Goal: Transaction & Acquisition: Book appointment/travel/reservation

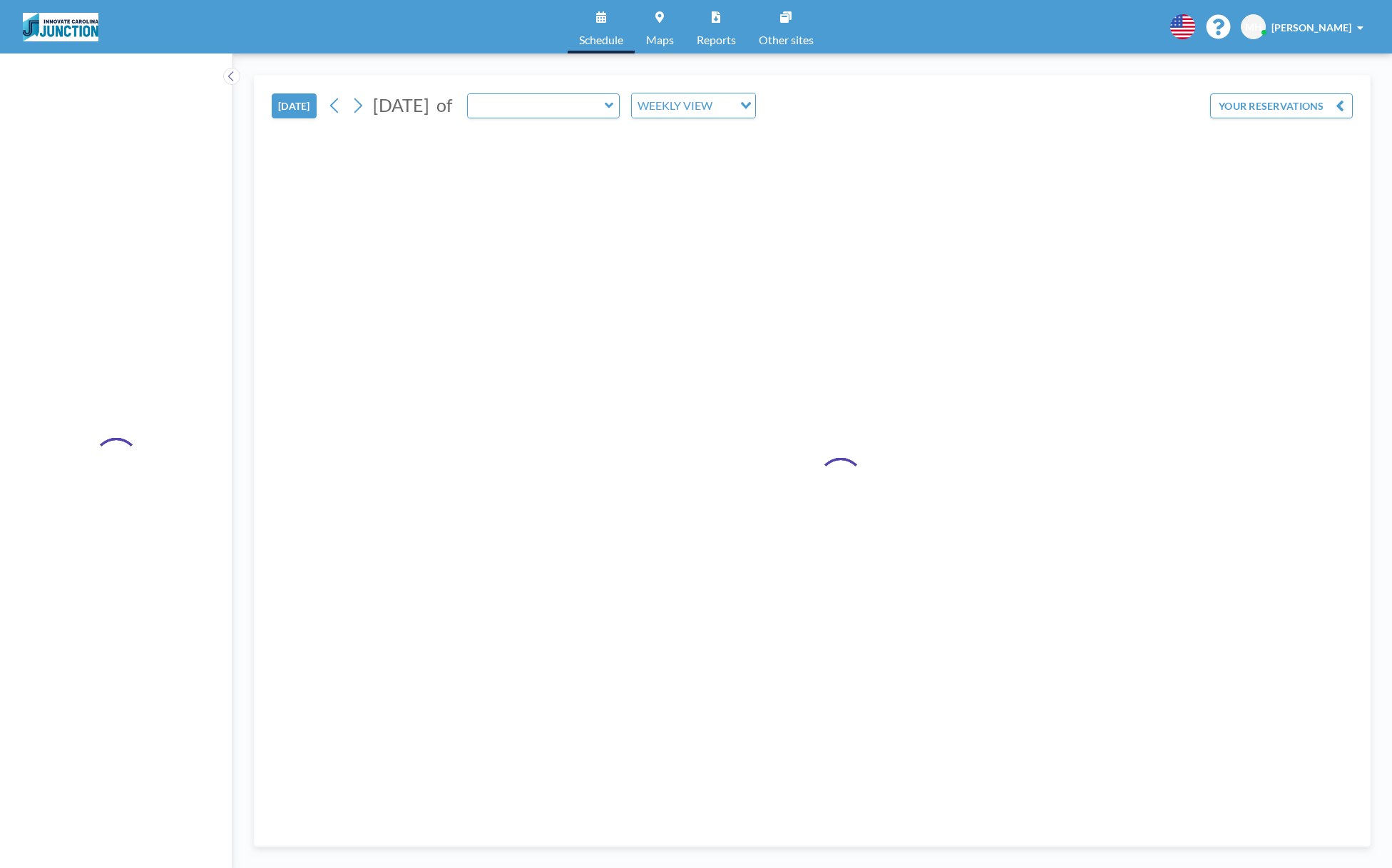
type input "Meeting Room 151"
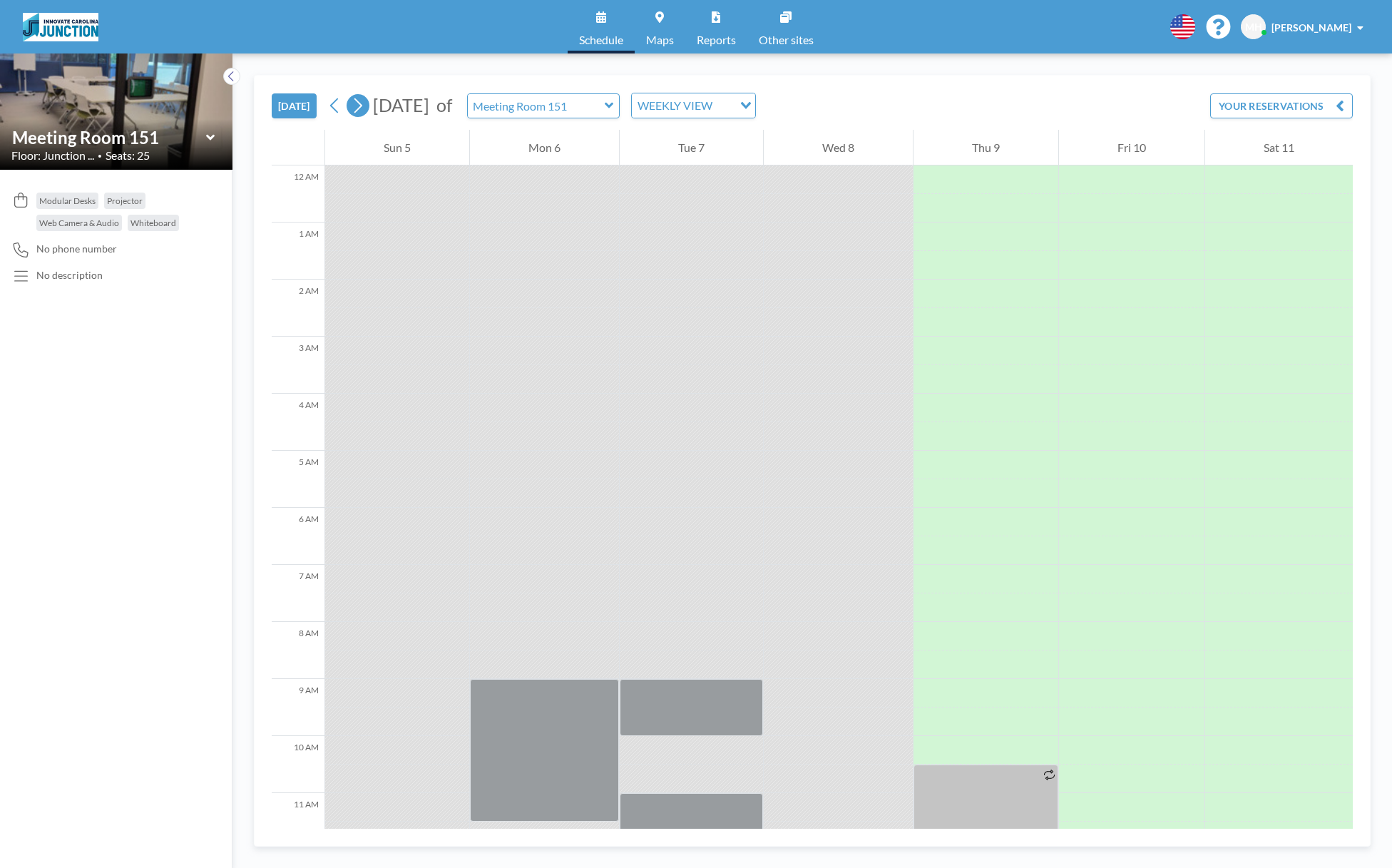
click at [359, 109] on icon at bounding box center [359, 105] width 8 height 15
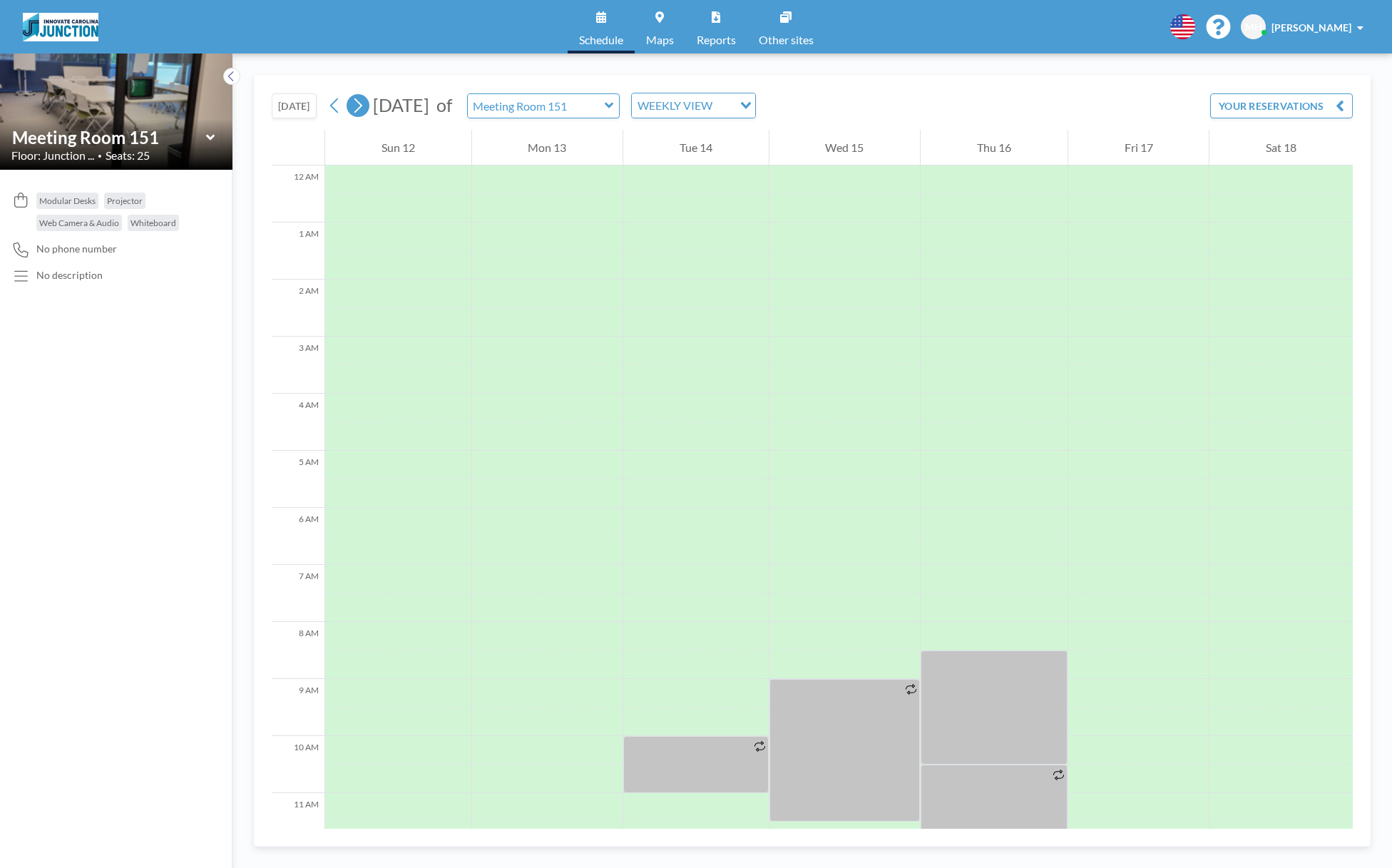
click at [359, 109] on icon at bounding box center [359, 105] width 8 height 15
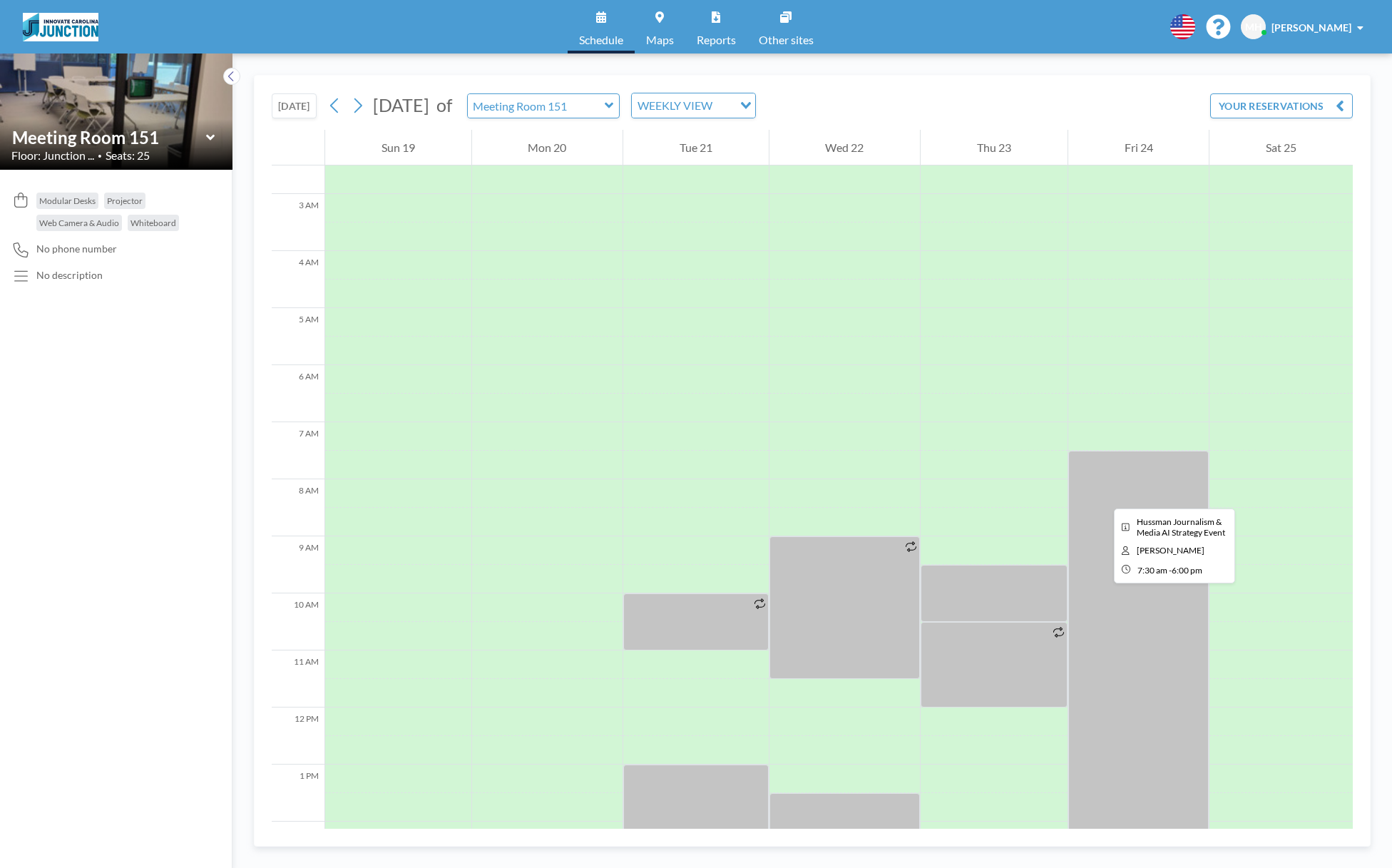
scroll to position [214, 0]
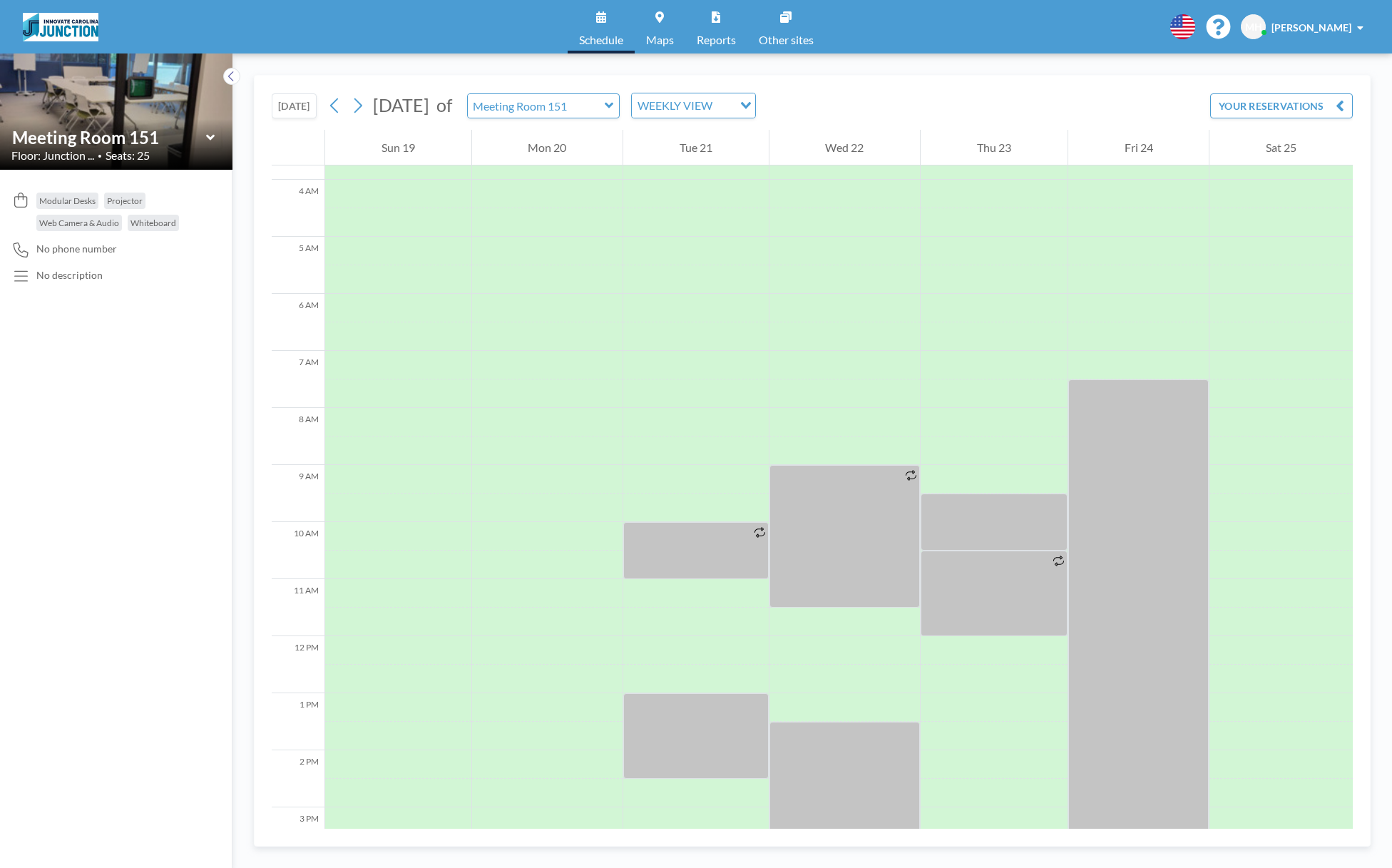
click at [208, 135] on icon at bounding box center [209, 136] width 9 height 6
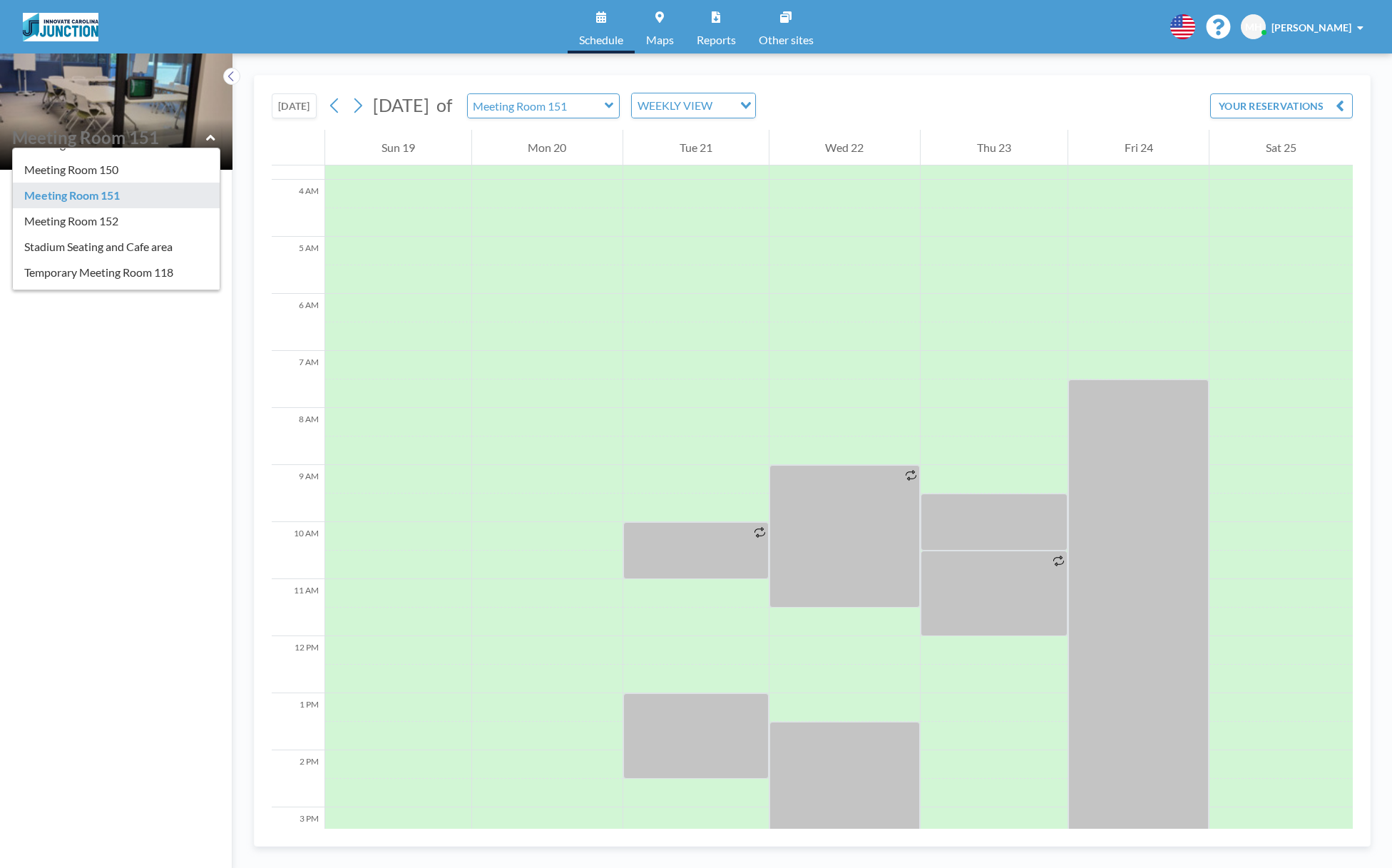
scroll to position [143, 0]
type input "Meeting Room 152"
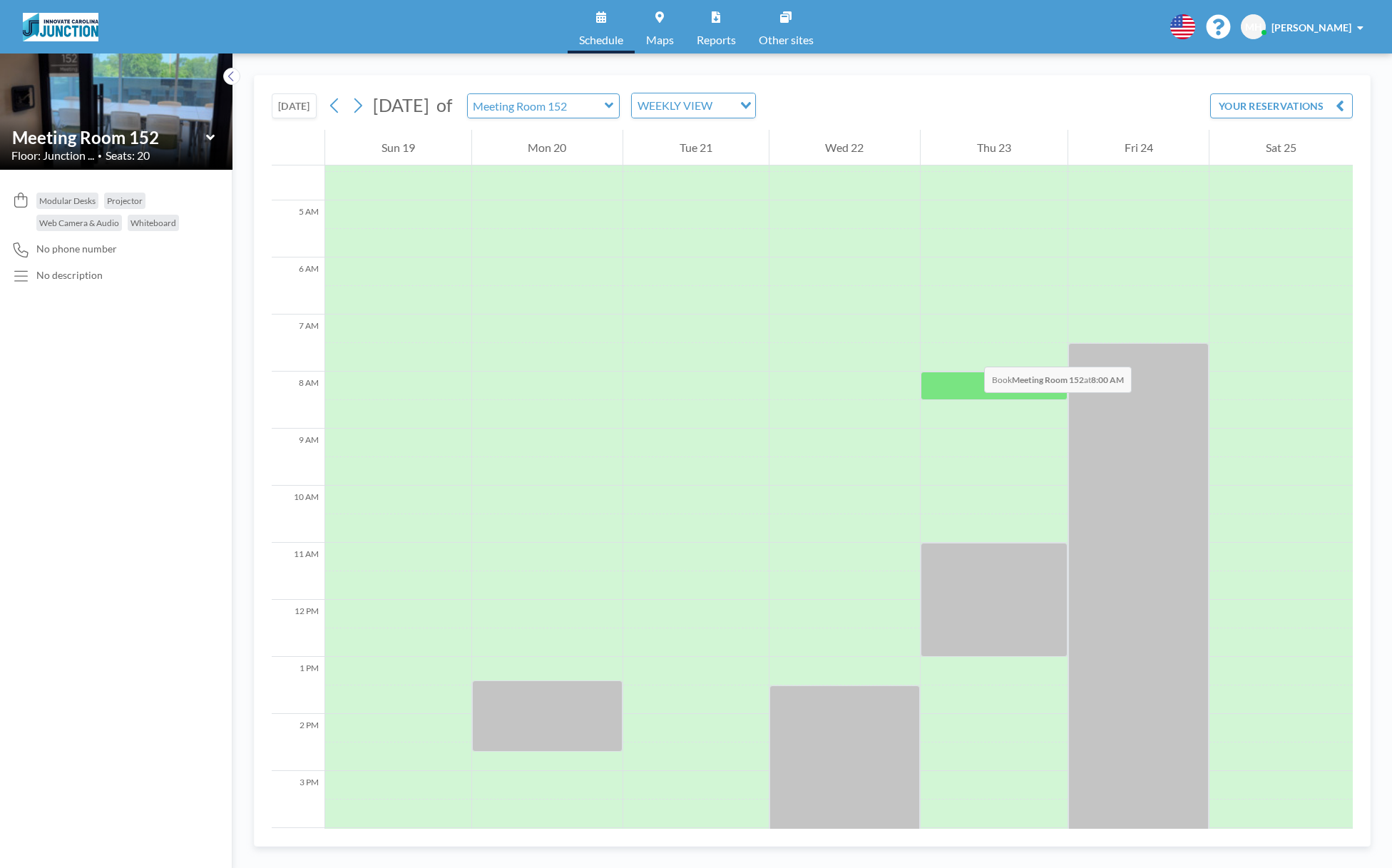
scroll to position [286, 0]
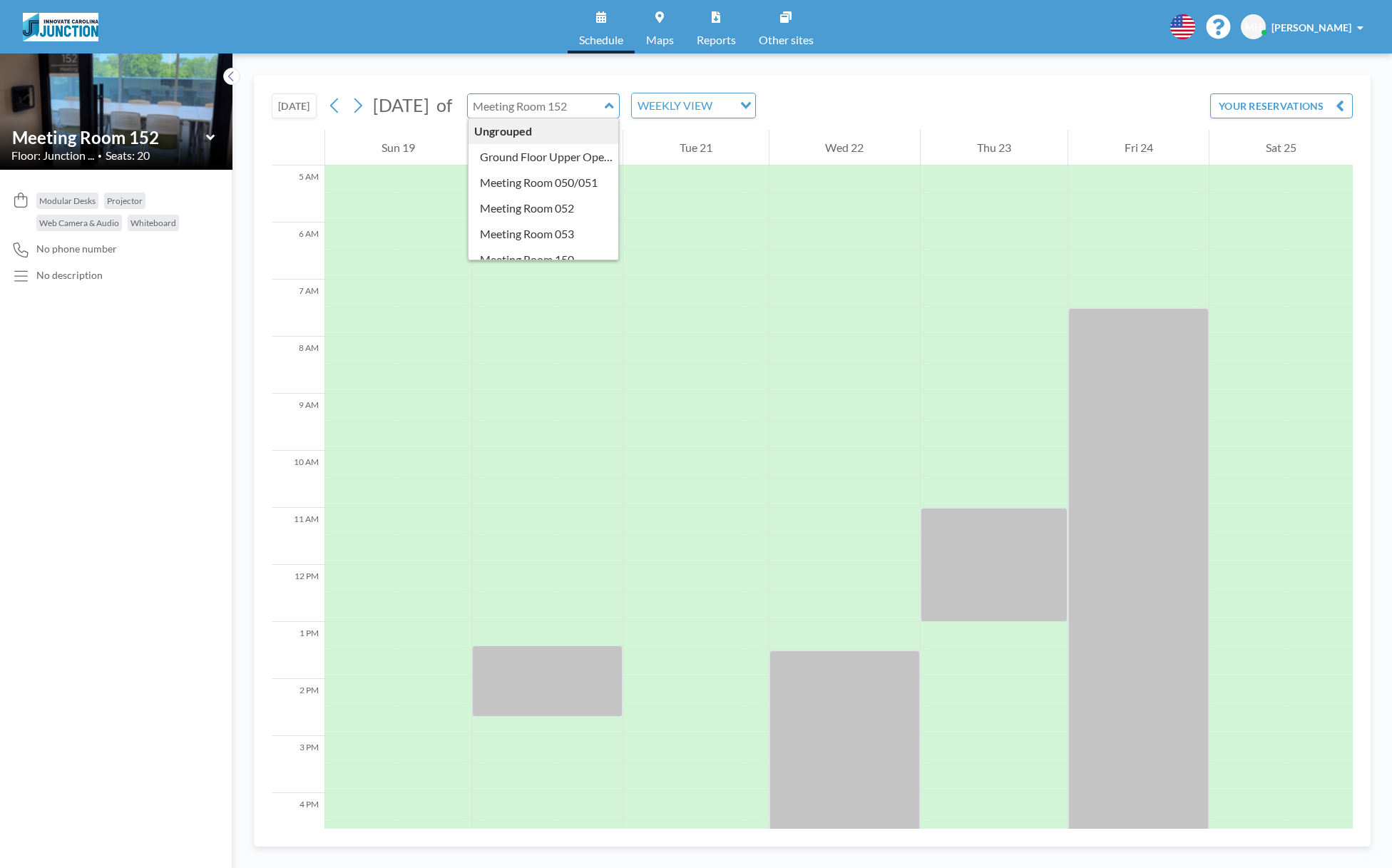
click at [604, 104] on input "text" at bounding box center [536, 105] width 137 height 24
type input "Meeting Room 150"
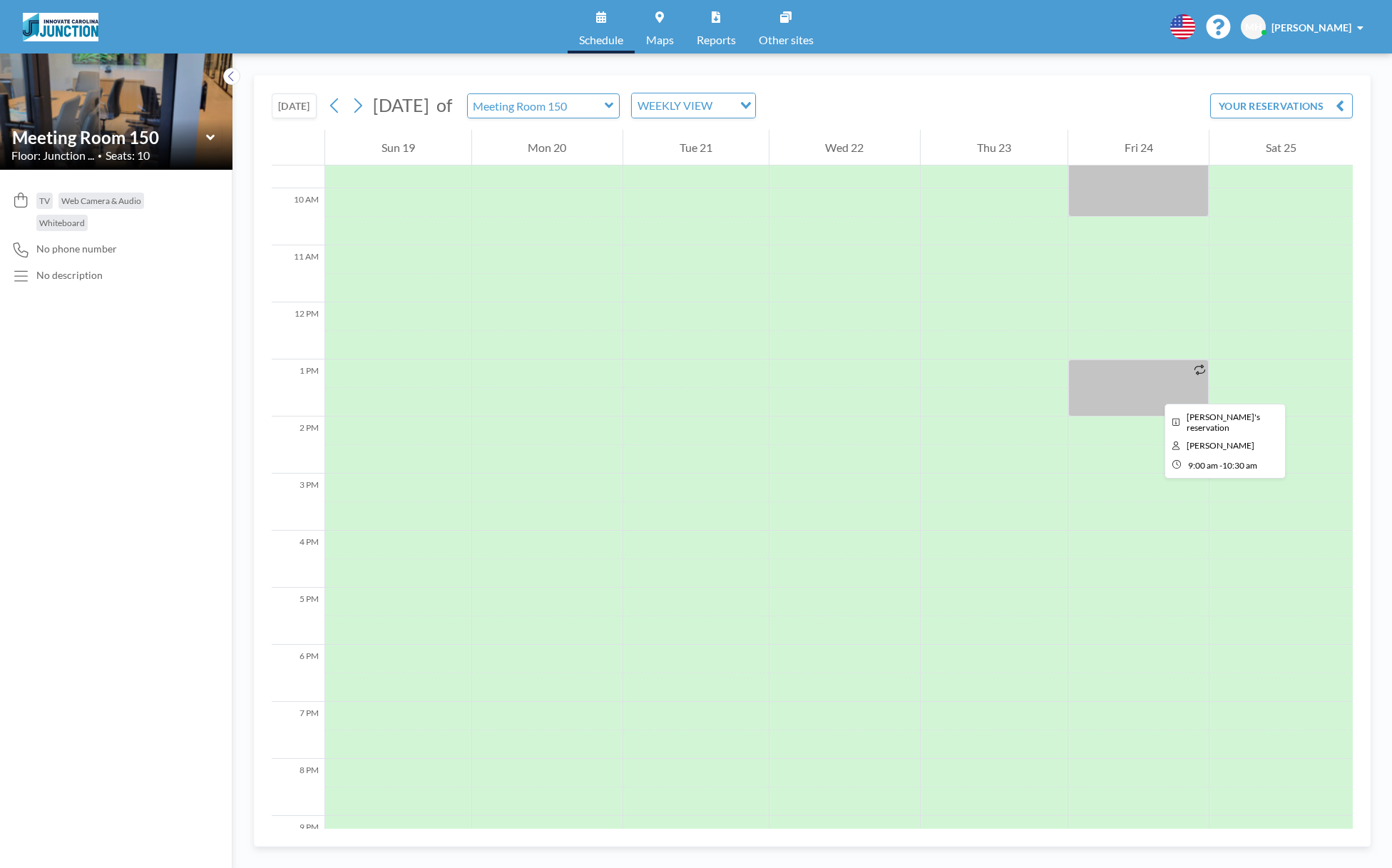
scroll to position [570, 0]
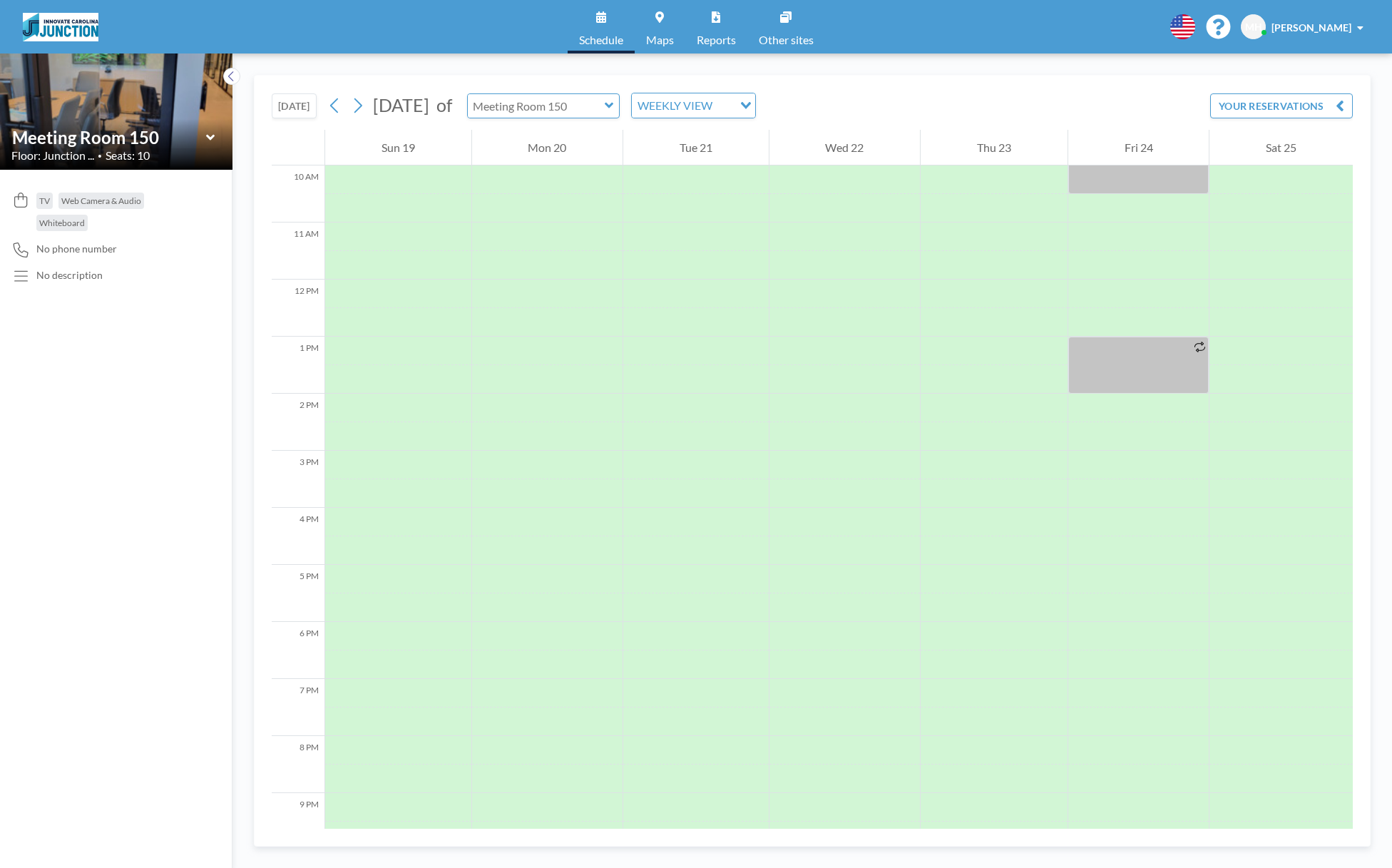
click at [604, 107] on input "text" at bounding box center [536, 105] width 137 height 24
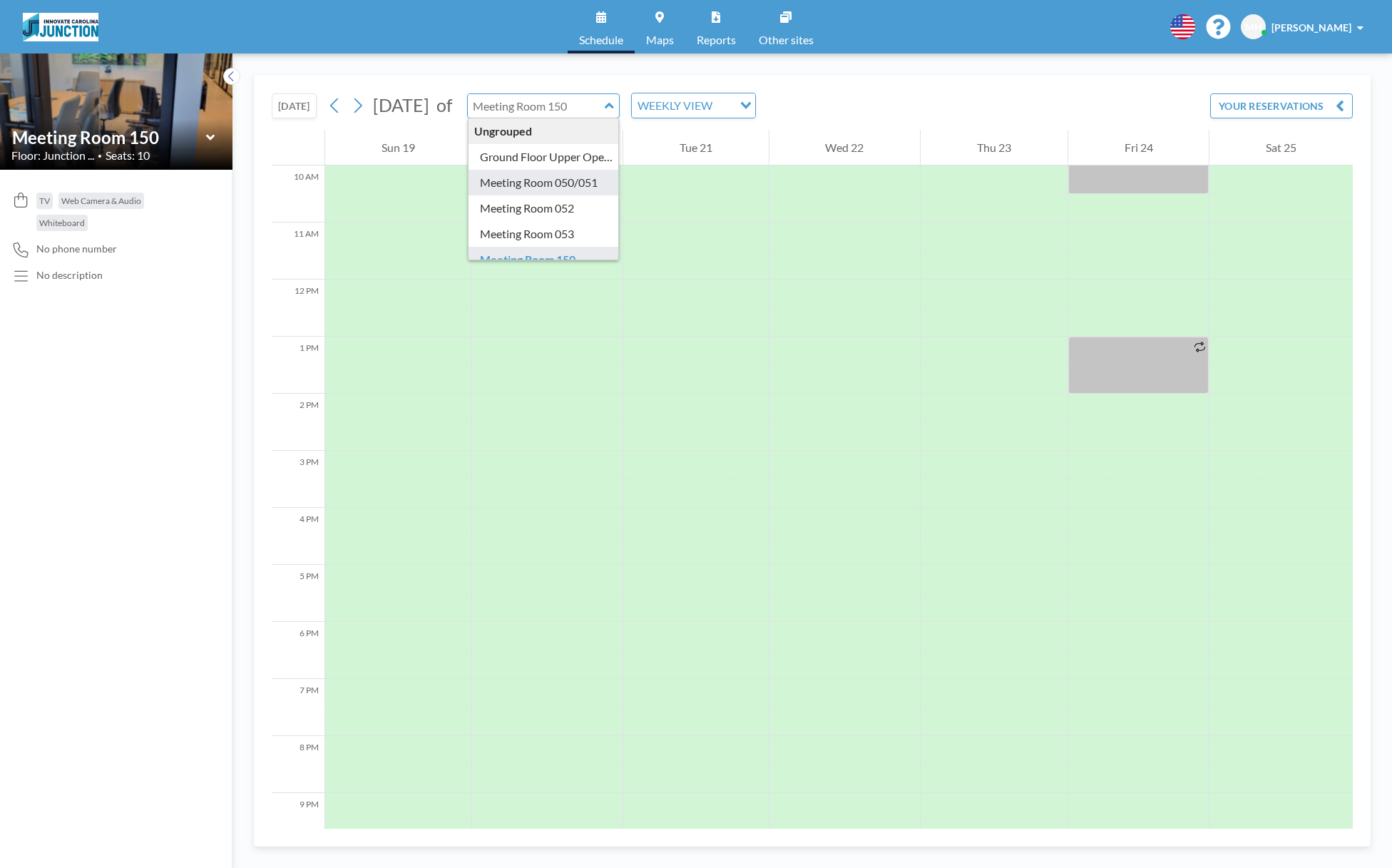
type input "Meeting Room 050/051"
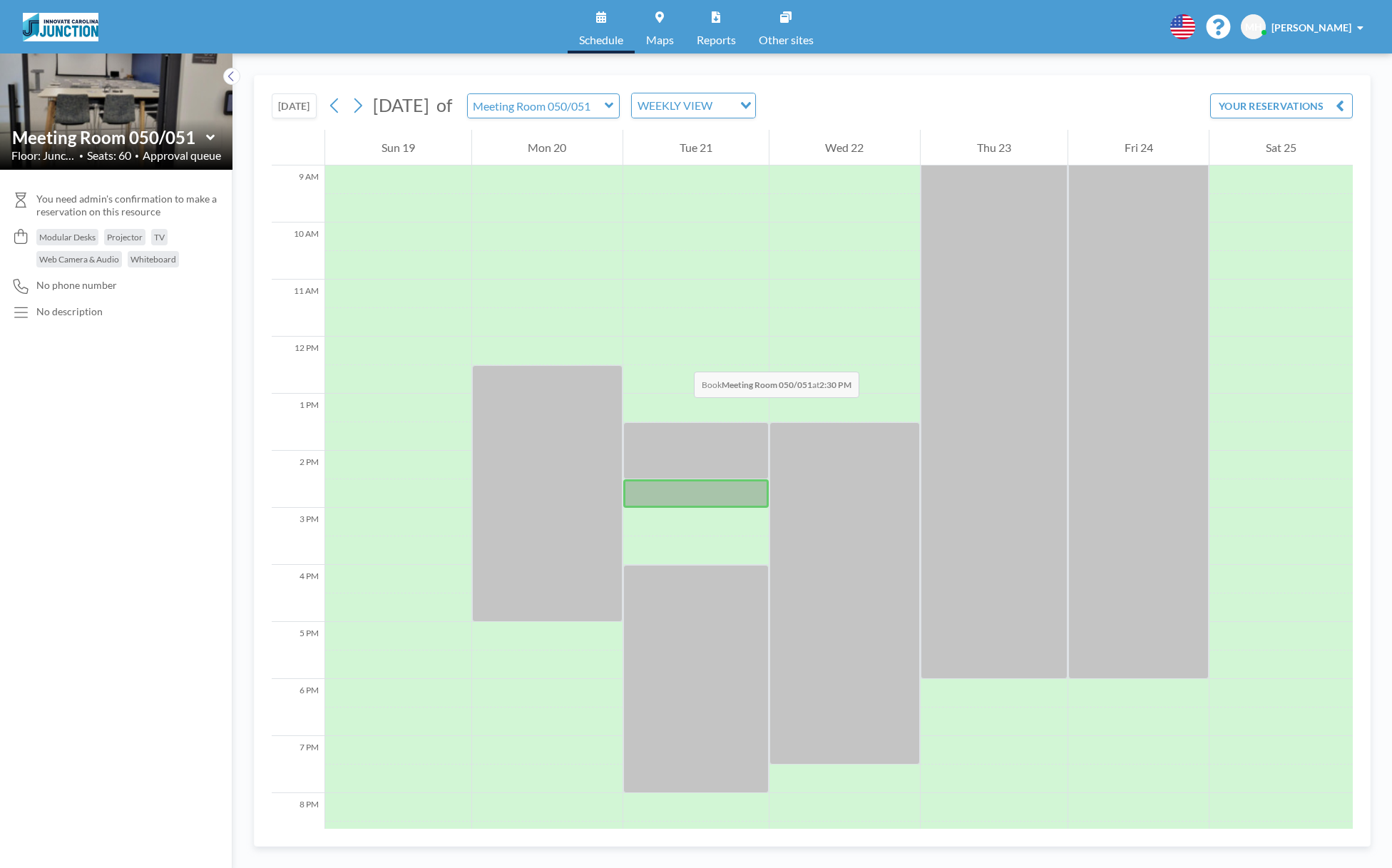
scroll to position [642, 0]
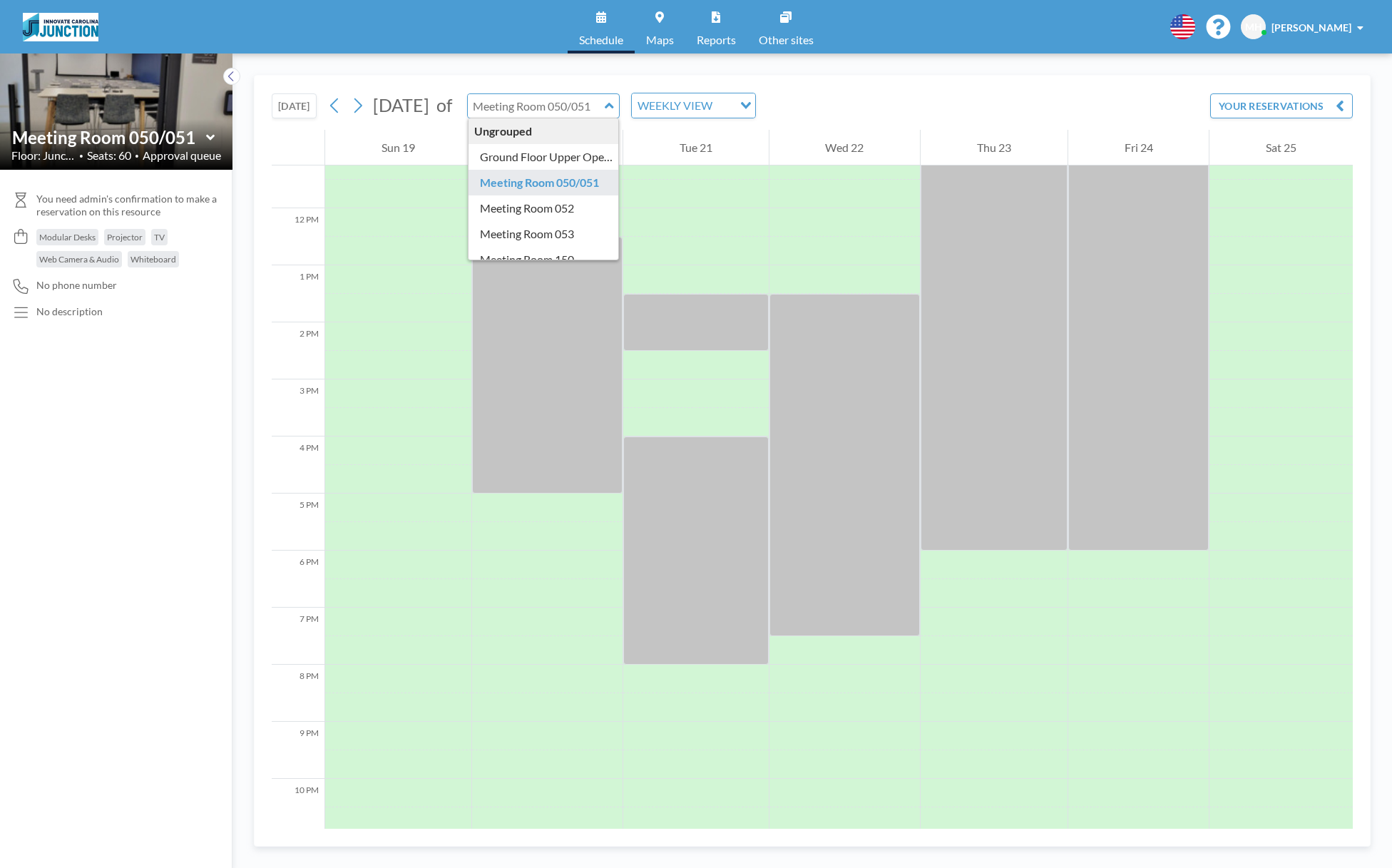
click at [578, 104] on input "text" at bounding box center [536, 105] width 137 height 24
type input "Meeting Room 052"
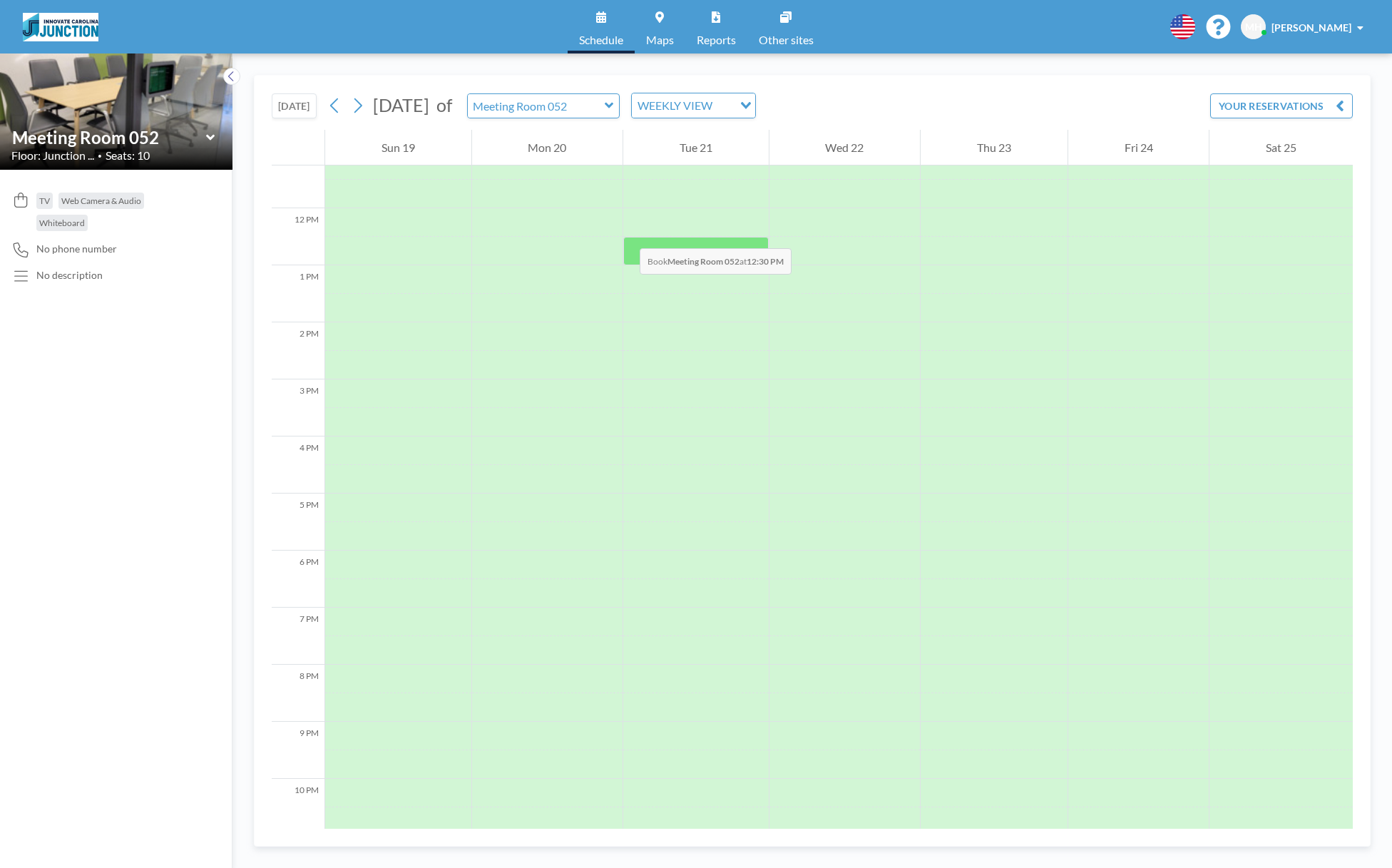
scroll to position [711, 0]
click at [574, 105] on input "text" at bounding box center [536, 105] width 137 height 24
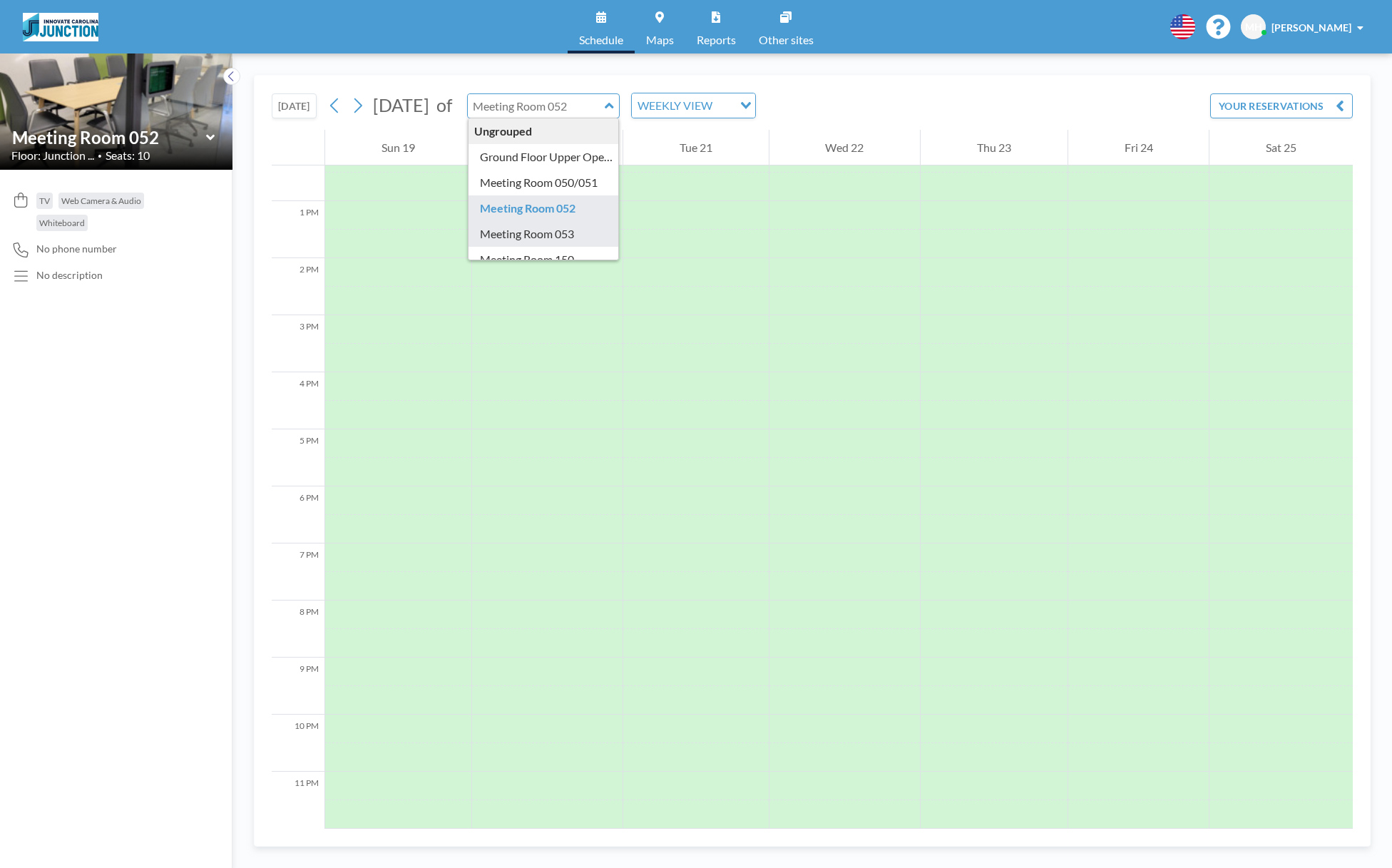
type input "Meeting Room 053"
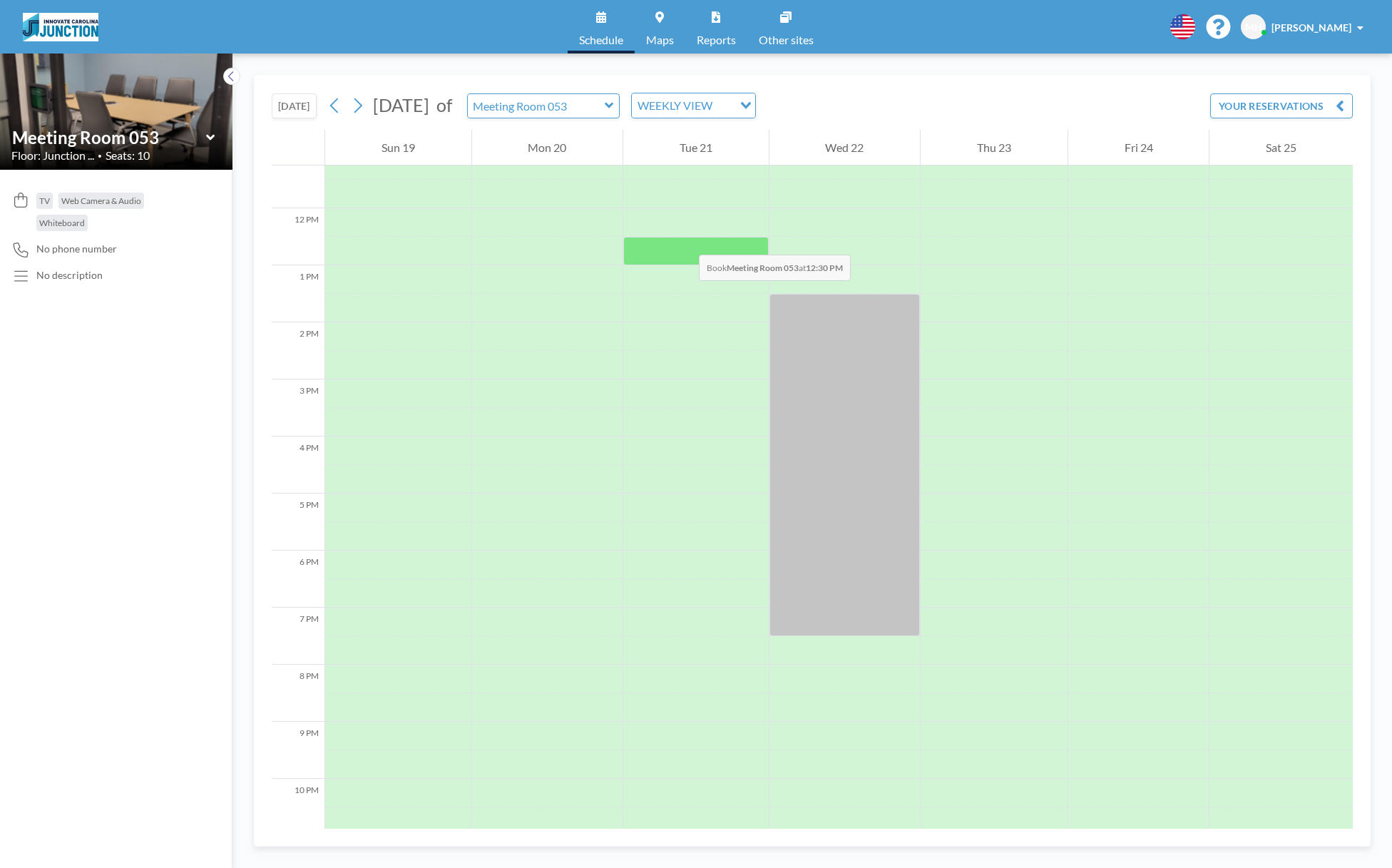
scroll to position [214, 0]
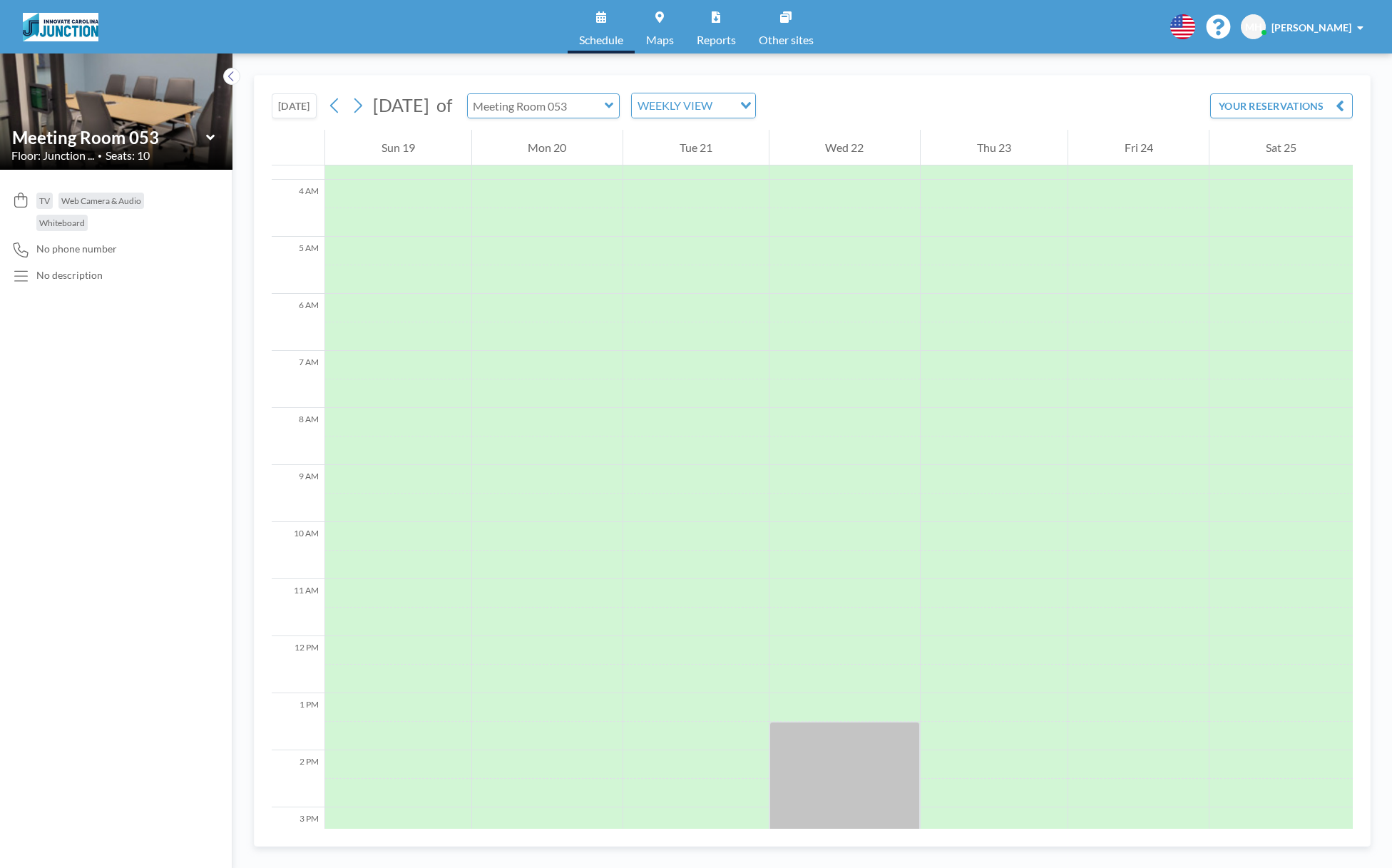
click at [604, 104] on input "text" at bounding box center [536, 105] width 137 height 24
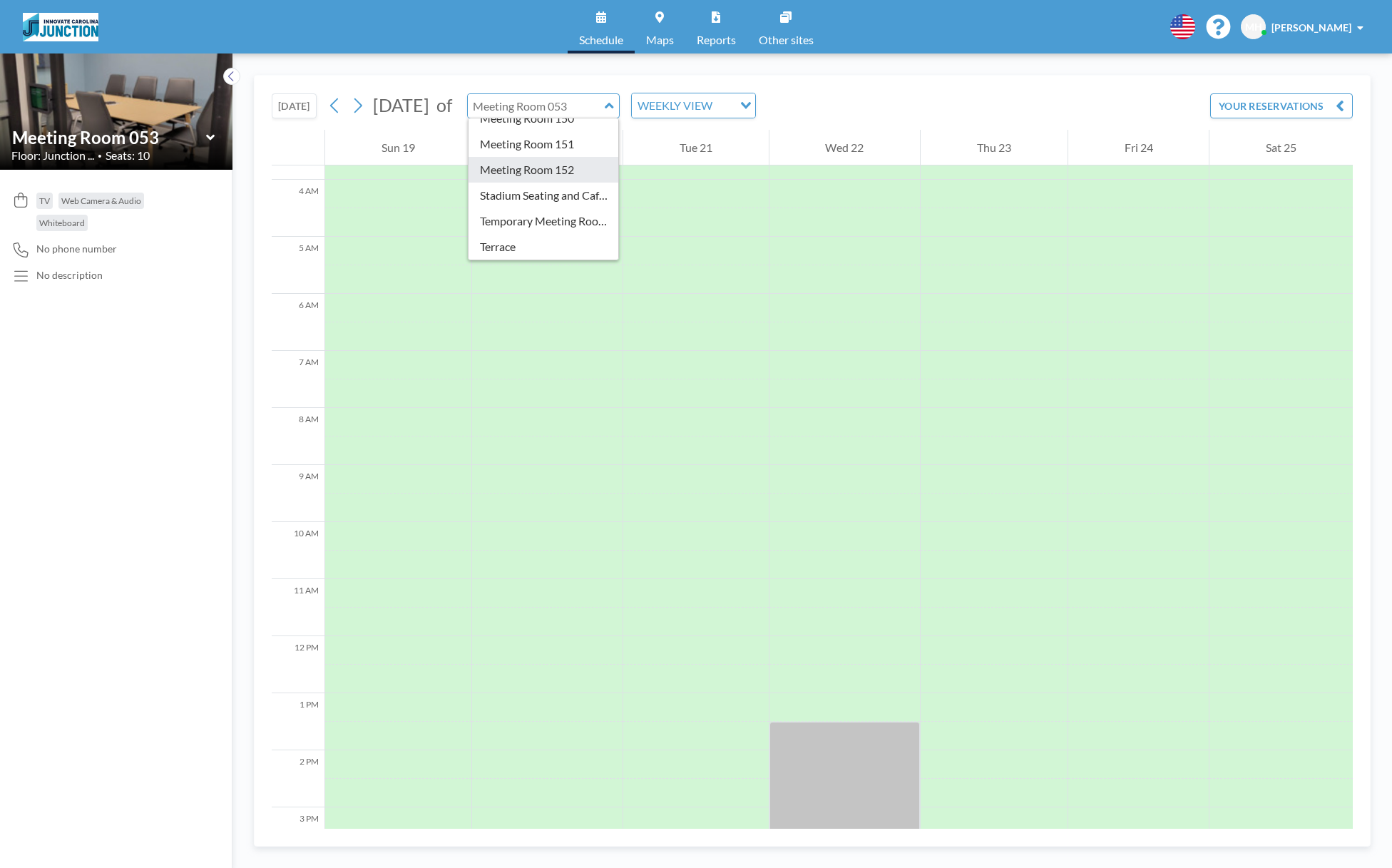
scroll to position [148, 0]
type input "Stadium Seating and Cafe area"
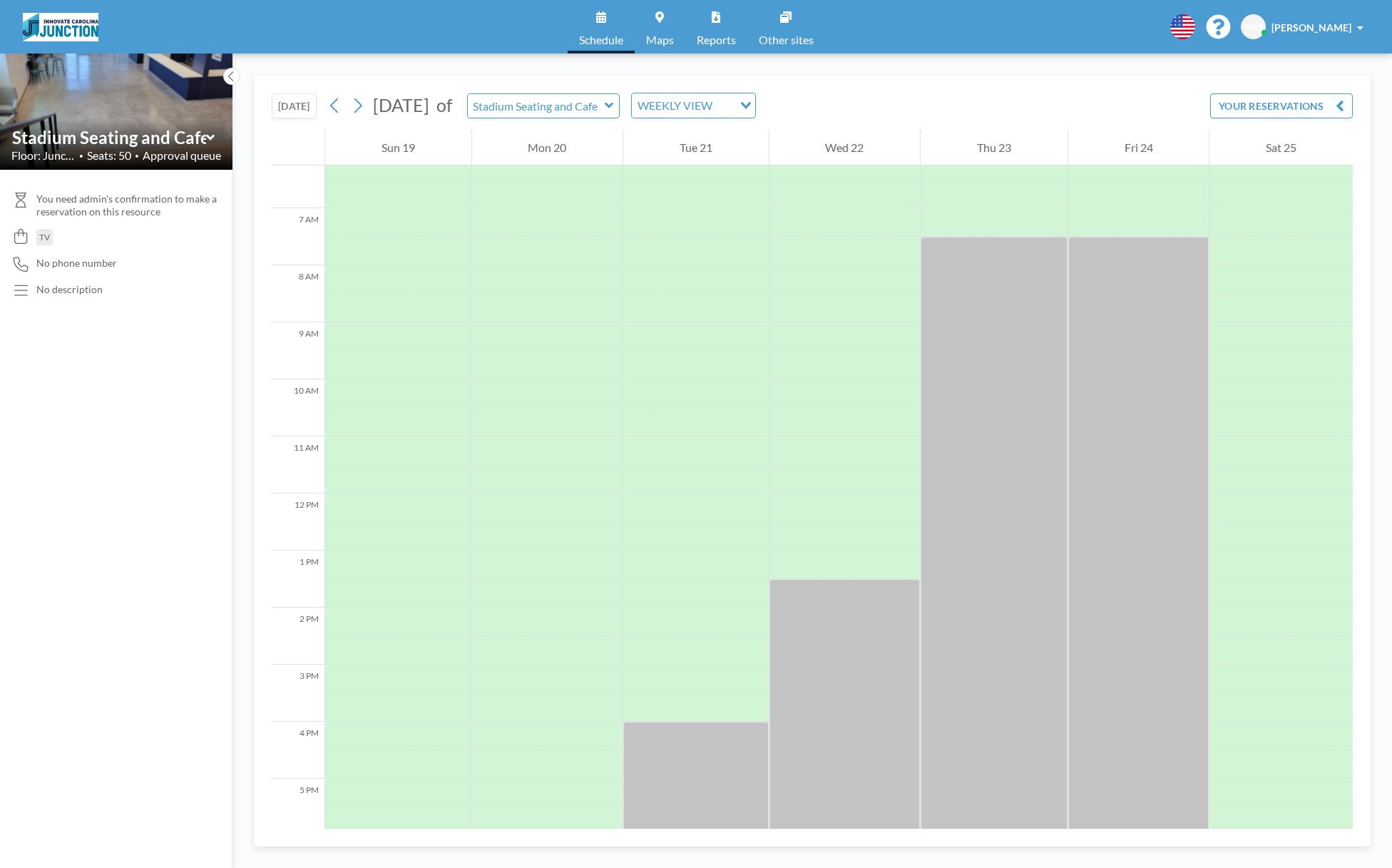
scroll to position [0, 0]
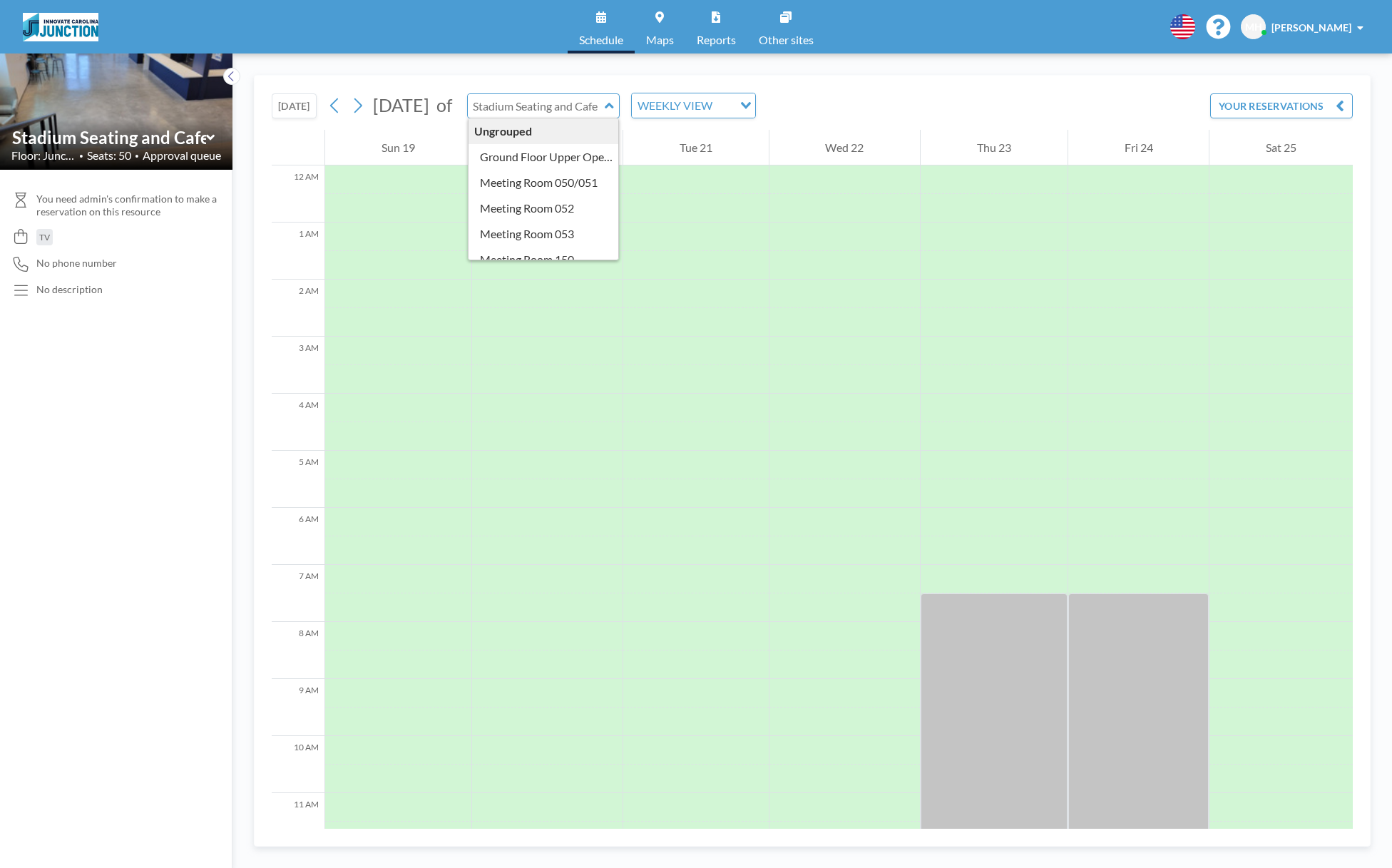
click at [592, 103] on input "text" at bounding box center [536, 105] width 137 height 24
type input "Meeting Room 150"
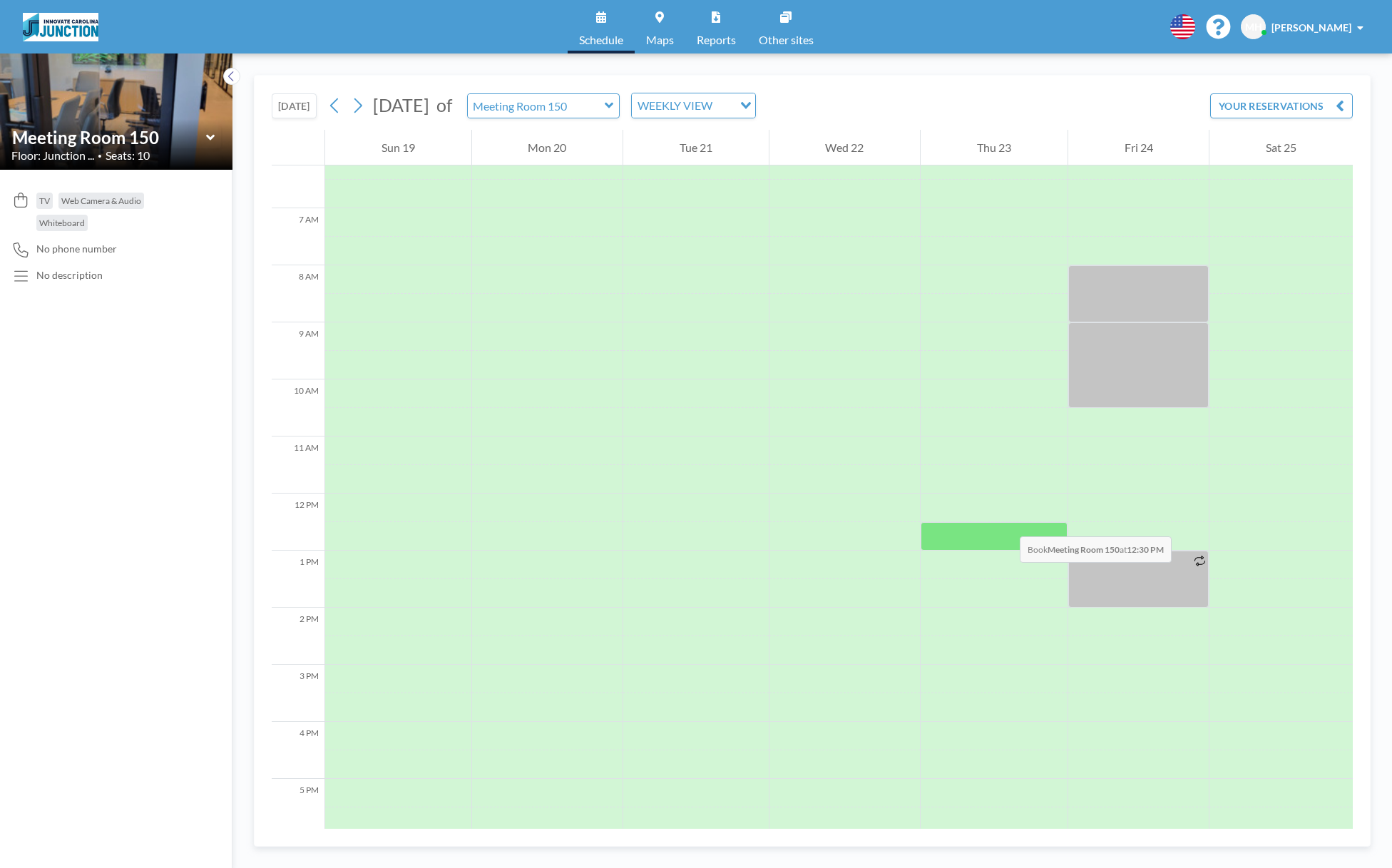
scroll to position [428, 0]
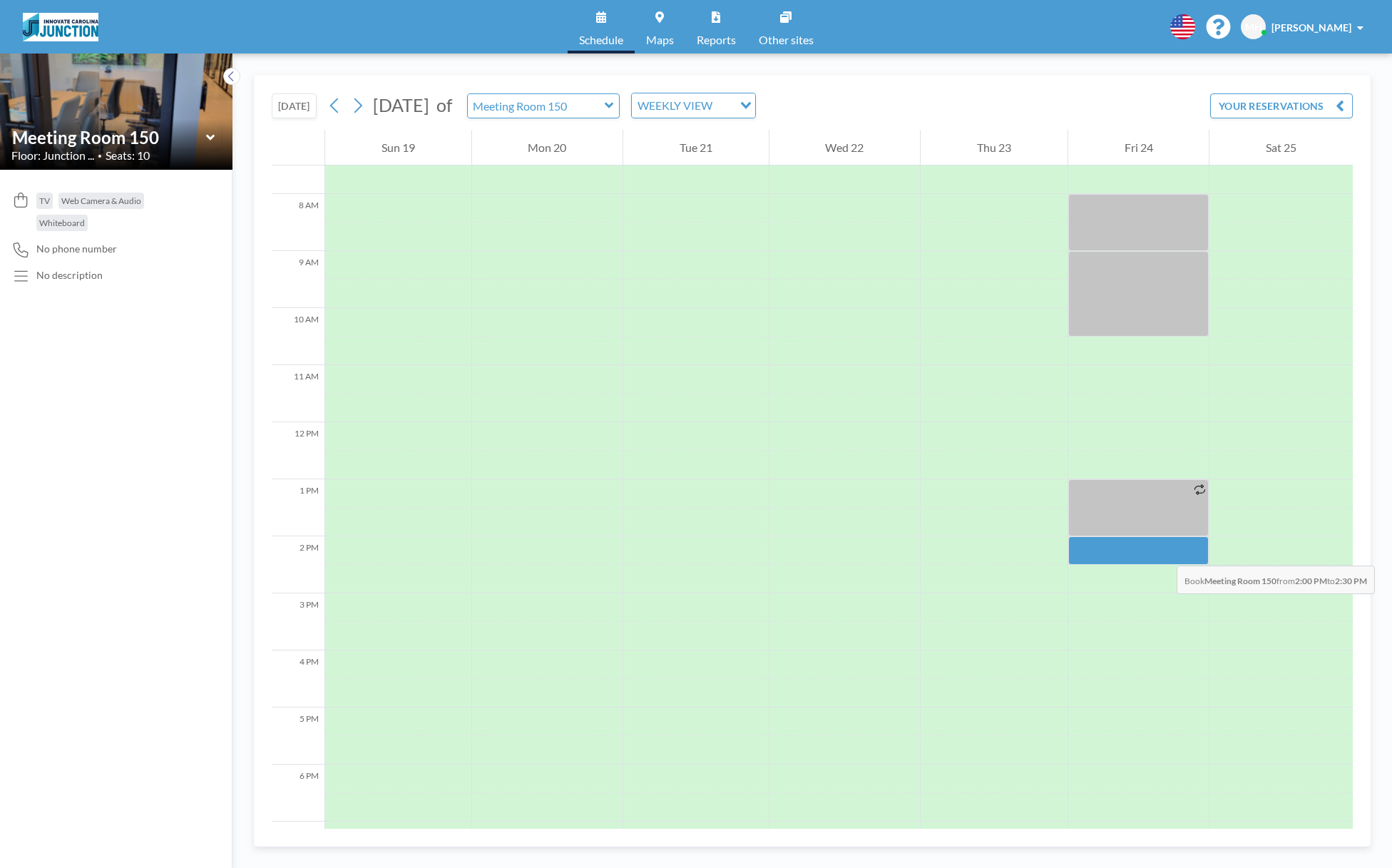
click at [1162, 550] on div at bounding box center [1139, 550] width 141 height 28
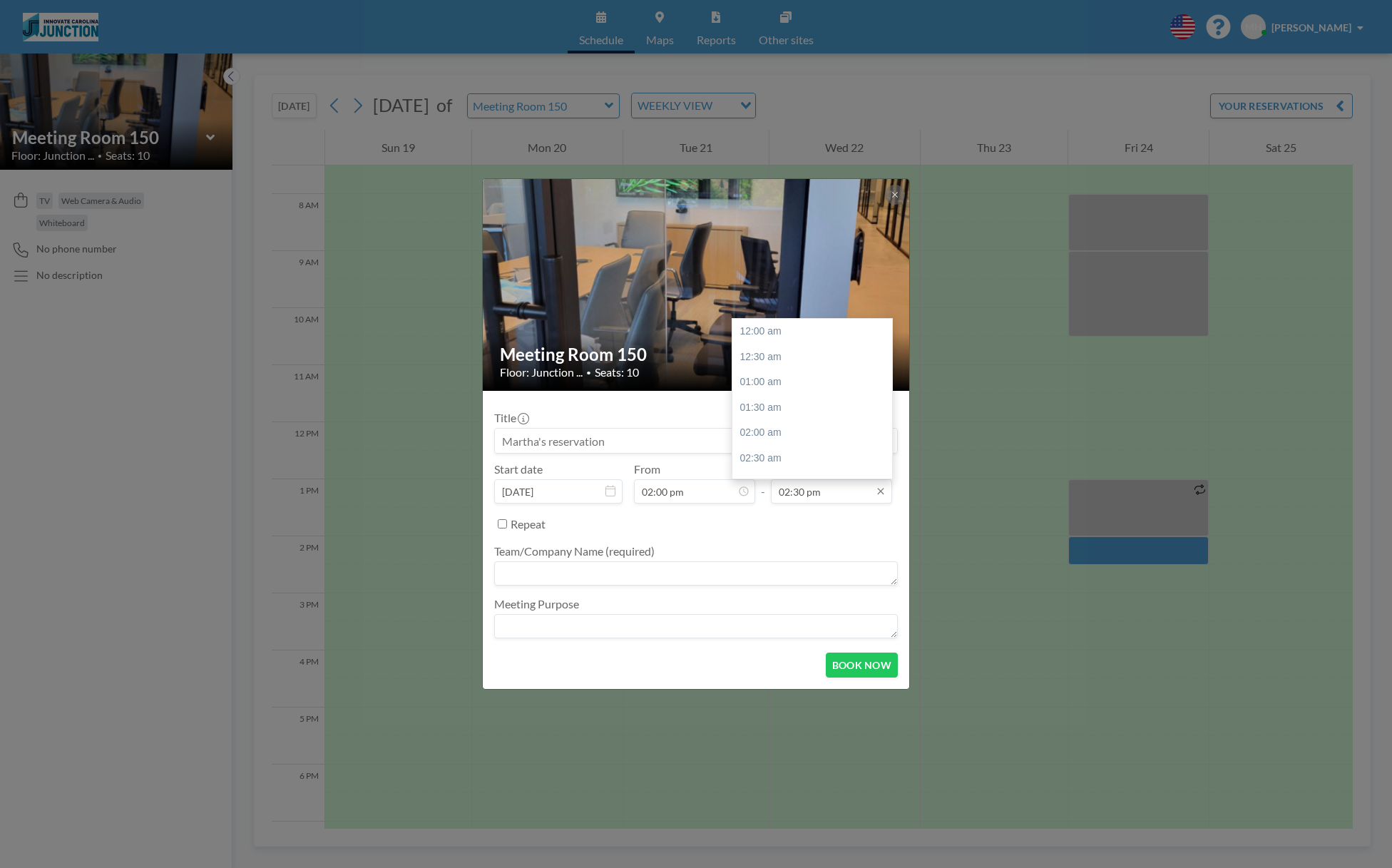
scroll to position [736, 0]
click at [827, 490] on input "02:30 pm" at bounding box center [831, 492] width 121 height 24
click at [776, 450] on div "05:00 pm" at bounding box center [816, 458] width 167 height 26
type input "05:00 pm"
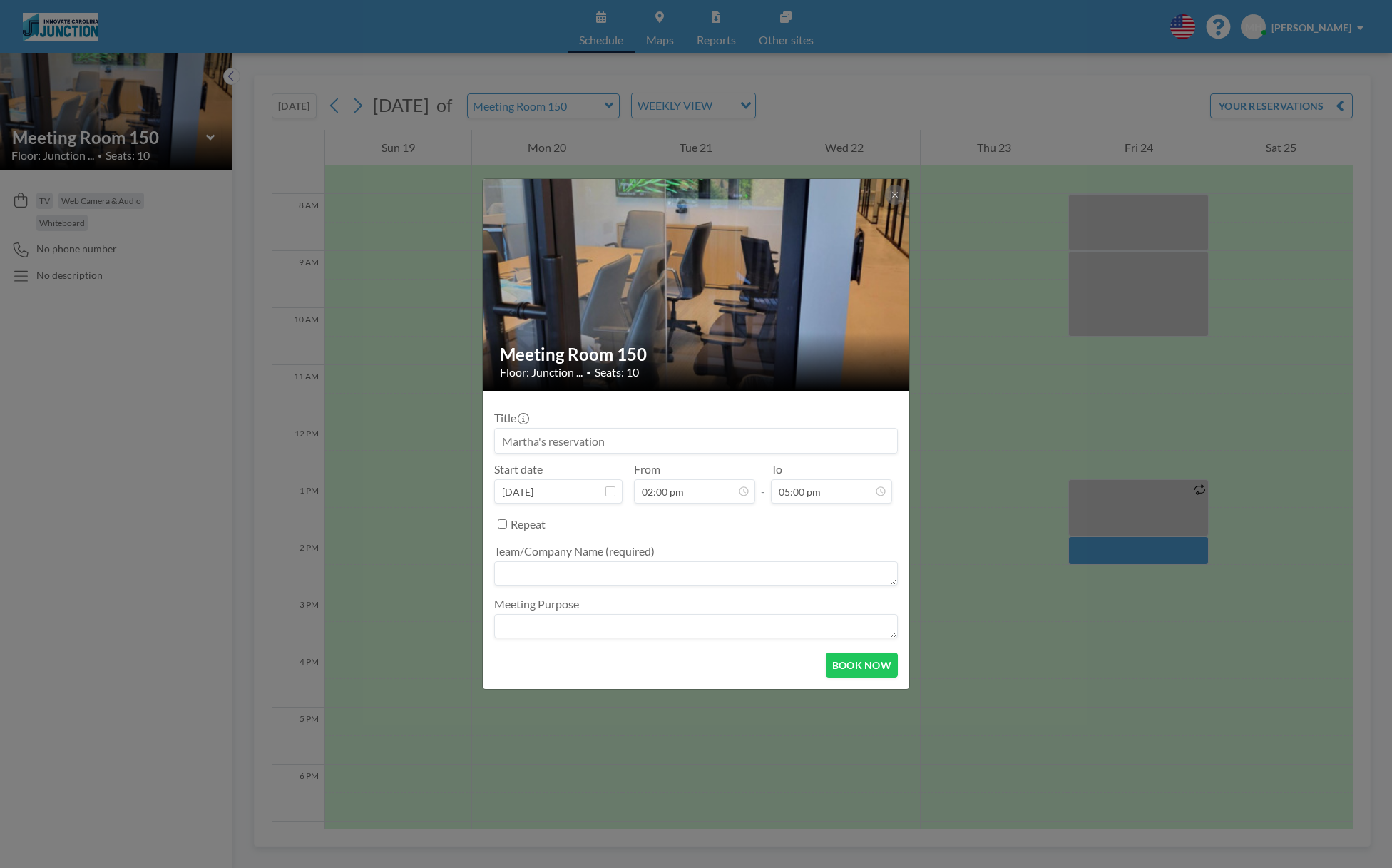
drag, startPoint x: 629, startPoint y: 437, endPoint x: 515, endPoint y: 442, distance: 114.1
click at [515, 442] on input at bounding box center [696, 440] width 402 height 24
type input "ICS AGILE meeting"
click at [495, 567] on form "Title ICS AGILE meeting Start date Oct 24, 2025 From 02:00 pm - To 05:00 pm Rep…" at bounding box center [696, 539] width 427 height 298
click at [514, 566] on textarea at bounding box center [695, 574] width 403 height 24
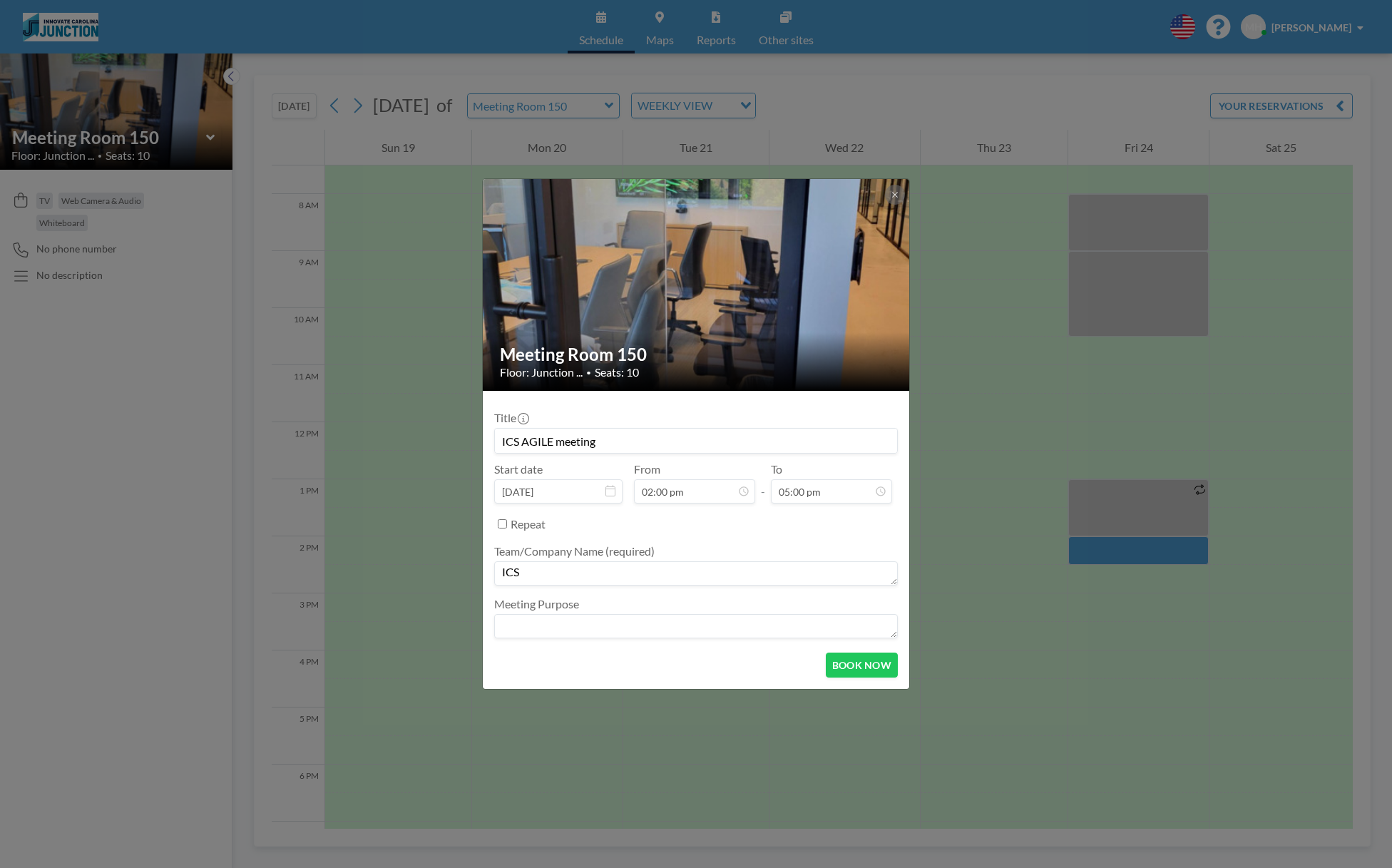
drag, startPoint x: 540, startPoint y: 569, endPoint x: 486, endPoint y: 569, distance: 54.0
click at [486, 569] on form "Title ICS AGILE meeting Start date Oct 24, 2025 From 02:00 pm - To 05:00 pm Rep…" at bounding box center [696, 539] width 427 height 298
paste textarea "IEED-Inst for Convergent Sci"
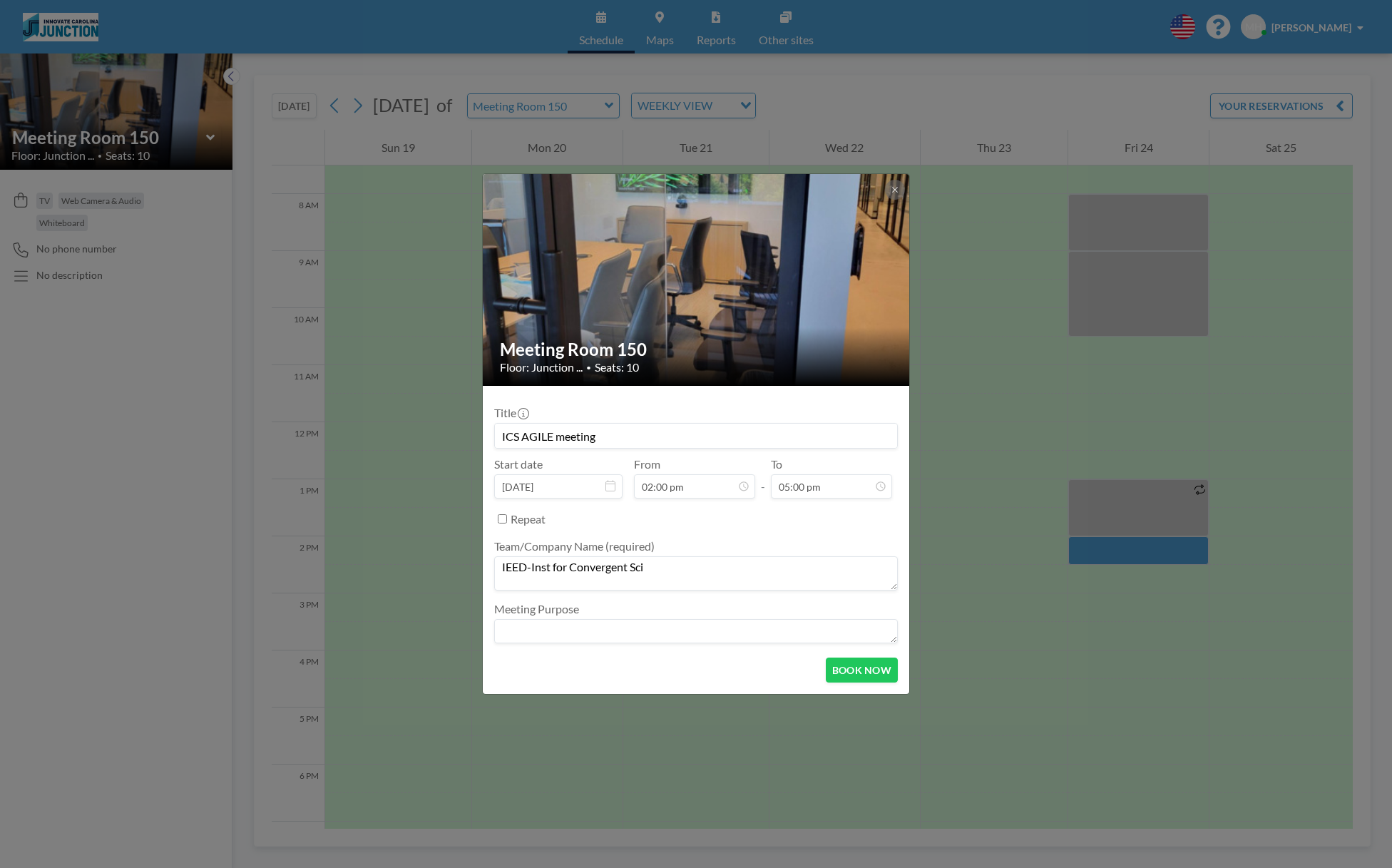
click at [496, 579] on textarea "IEED-Inst for Convergent Sci" at bounding box center [695, 574] width 403 height 34
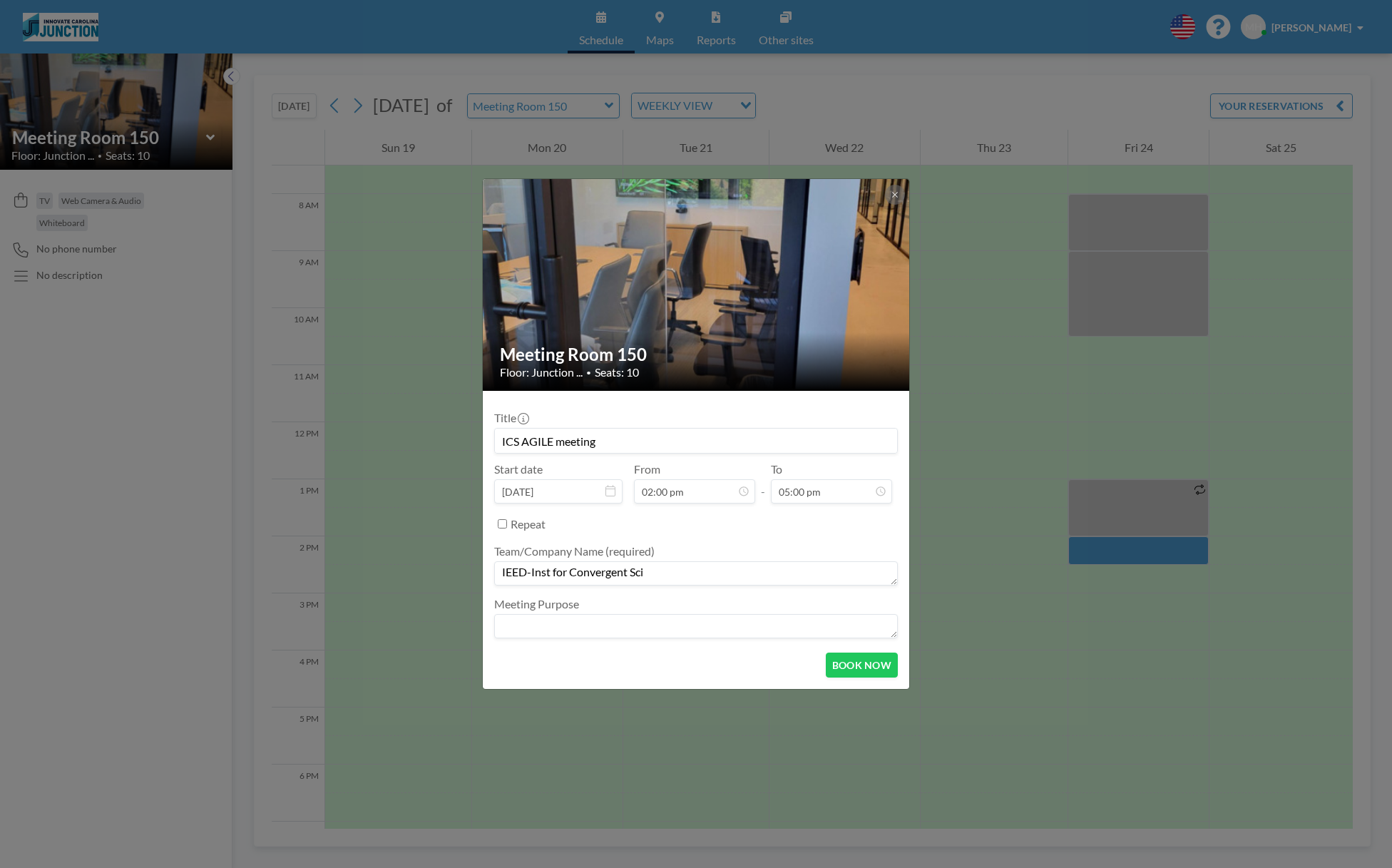
type textarea "IEED-Inst for Convergent Sci"
click at [594, 625] on textarea at bounding box center [695, 626] width 403 height 24
type textarea "meeting"
click at [673, 569] on textarea "IEED-Inst for Convergent Sci" at bounding box center [695, 574] width 403 height 24
click at [855, 662] on button "BOOK NOW" at bounding box center [861, 664] width 72 height 25
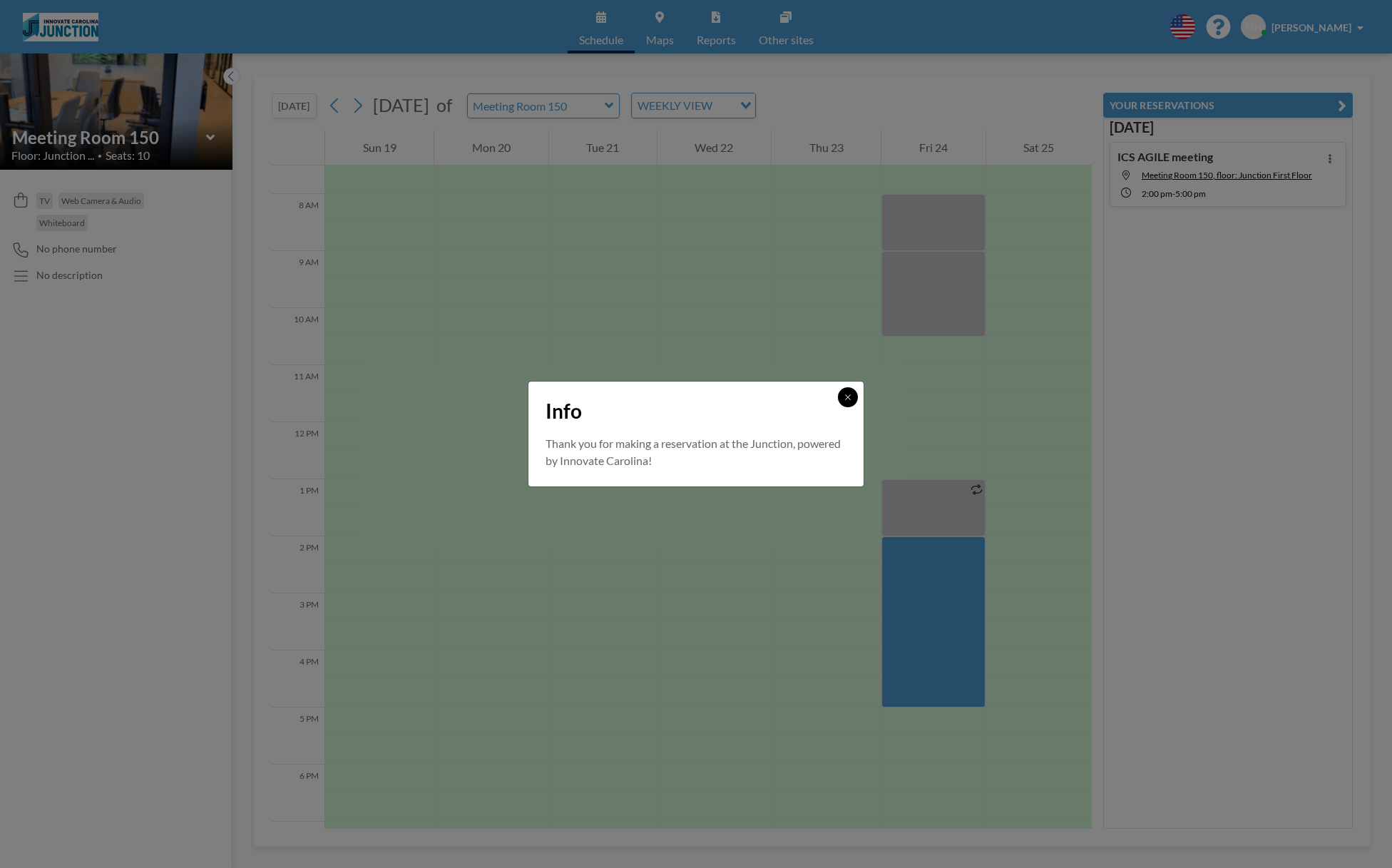
click at [849, 397] on icon at bounding box center [848, 397] width 9 height 9
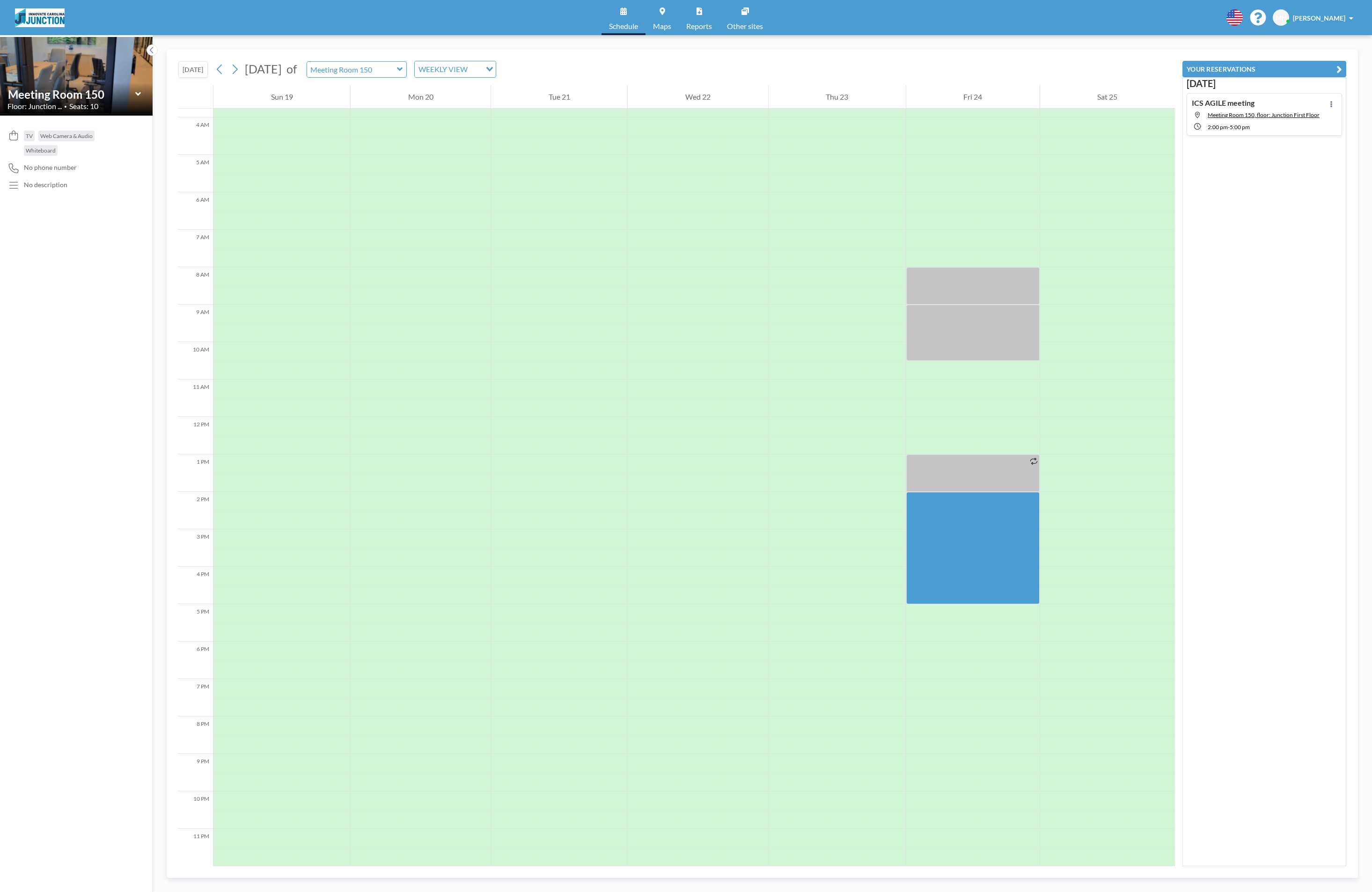
scroll to position [145, 0]
